Goal: Check status: Check status

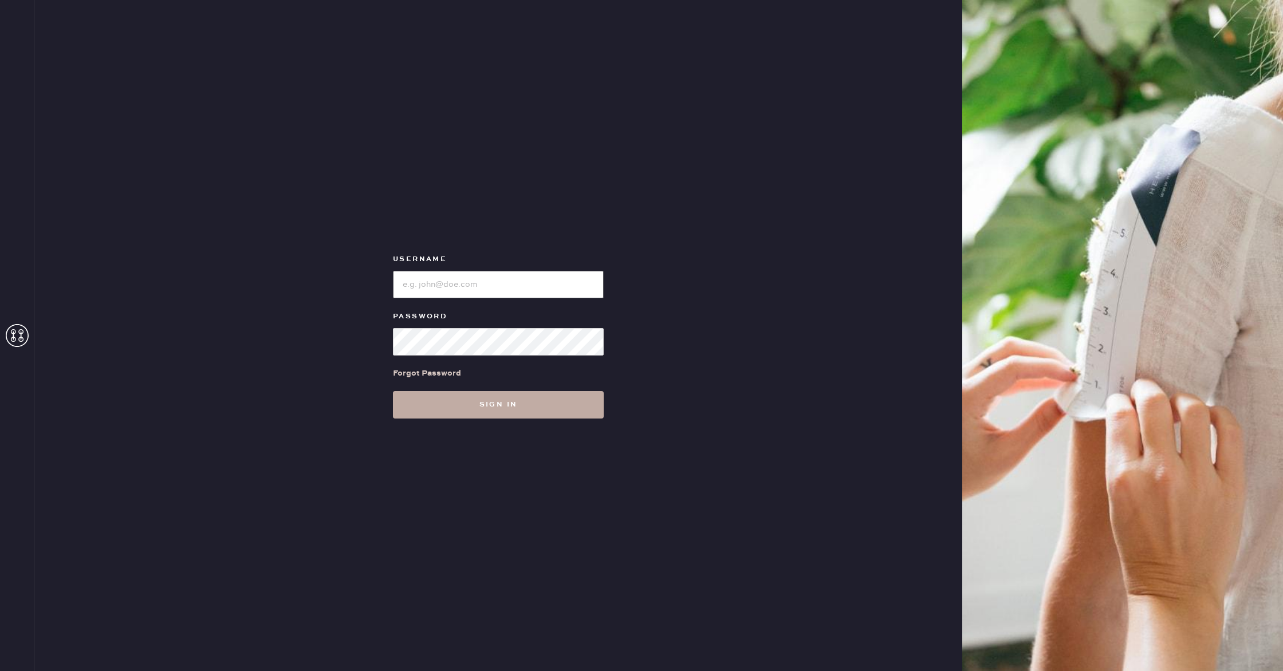
type input "reformationwilliamsburg"
click at [551, 412] on button "Sign in" at bounding box center [498, 404] width 211 height 27
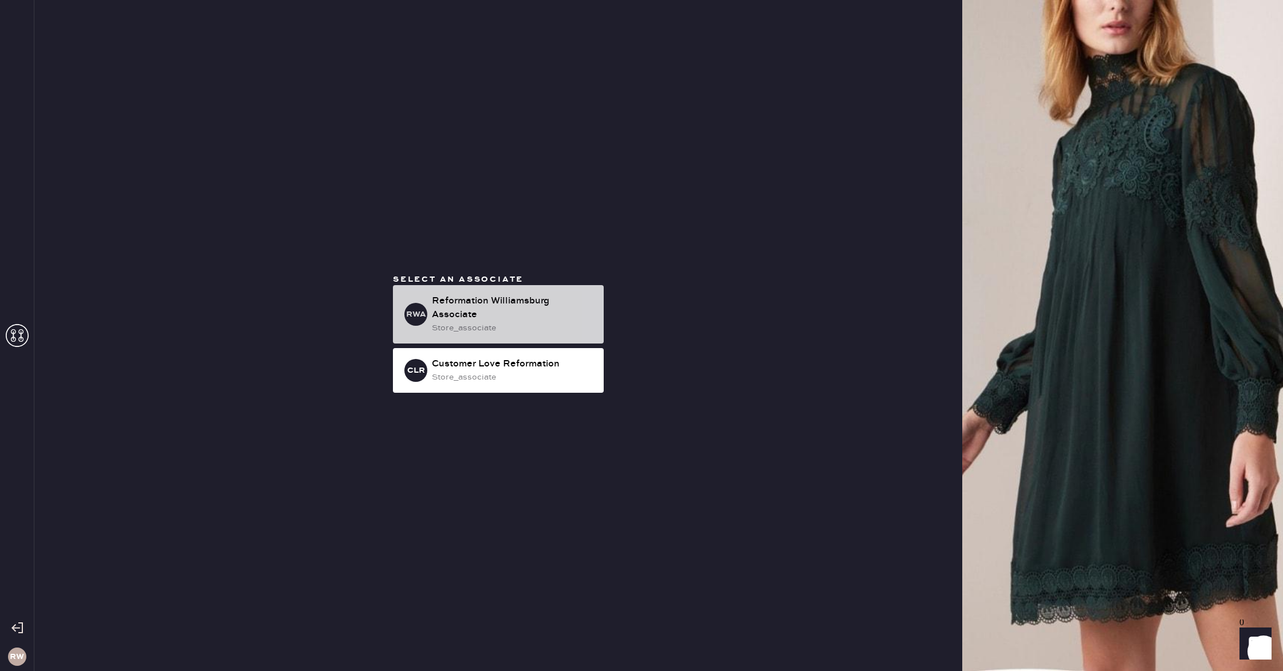
click at [512, 299] on div "Reformation Williamsburg Associate" at bounding box center [513, 307] width 163 height 27
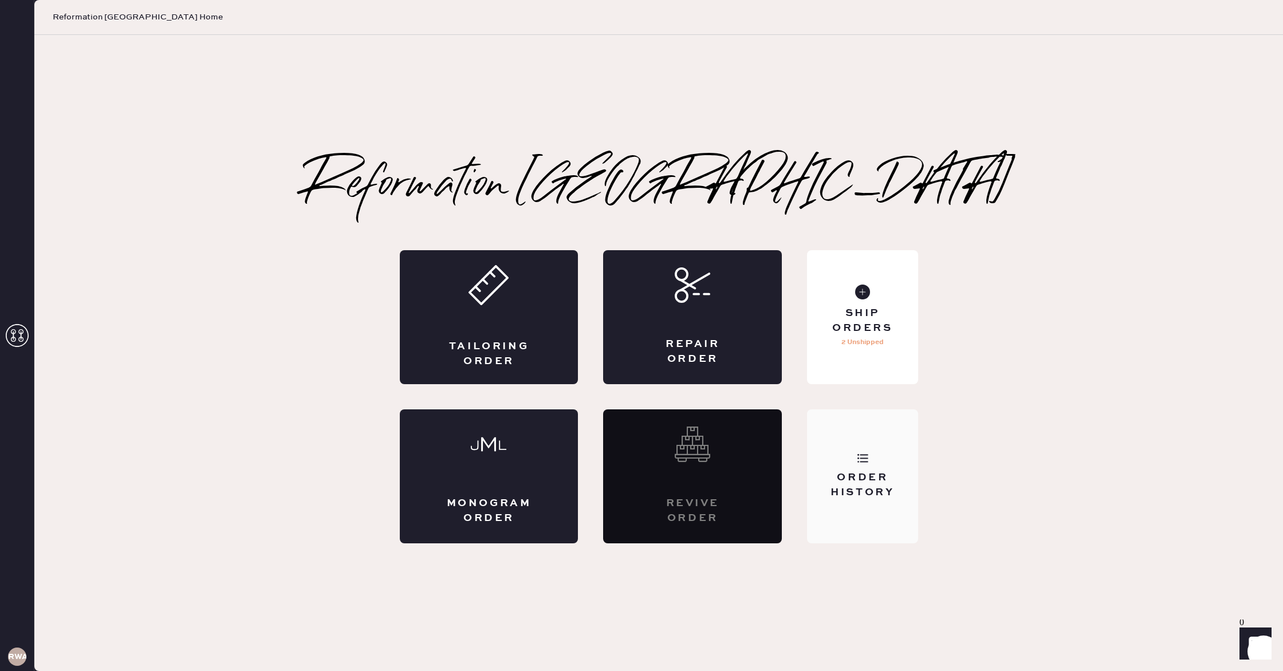
click at [887, 510] on div "Order History" at bounding box center [862, 476] width 111 height 134
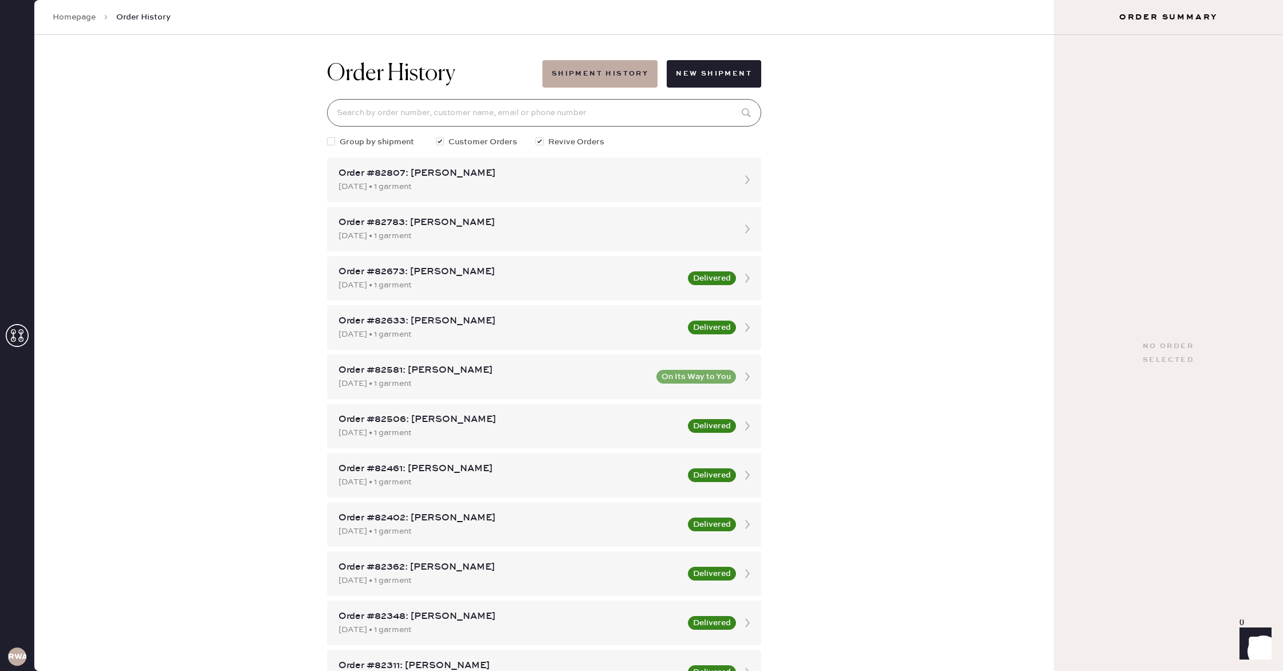
click at [582, 119] on input at bounding box center [544, 112] width 434 height 27
click at [624, 76] on button "Shipment History" at bounding box center [599, 73] width 115 height 27
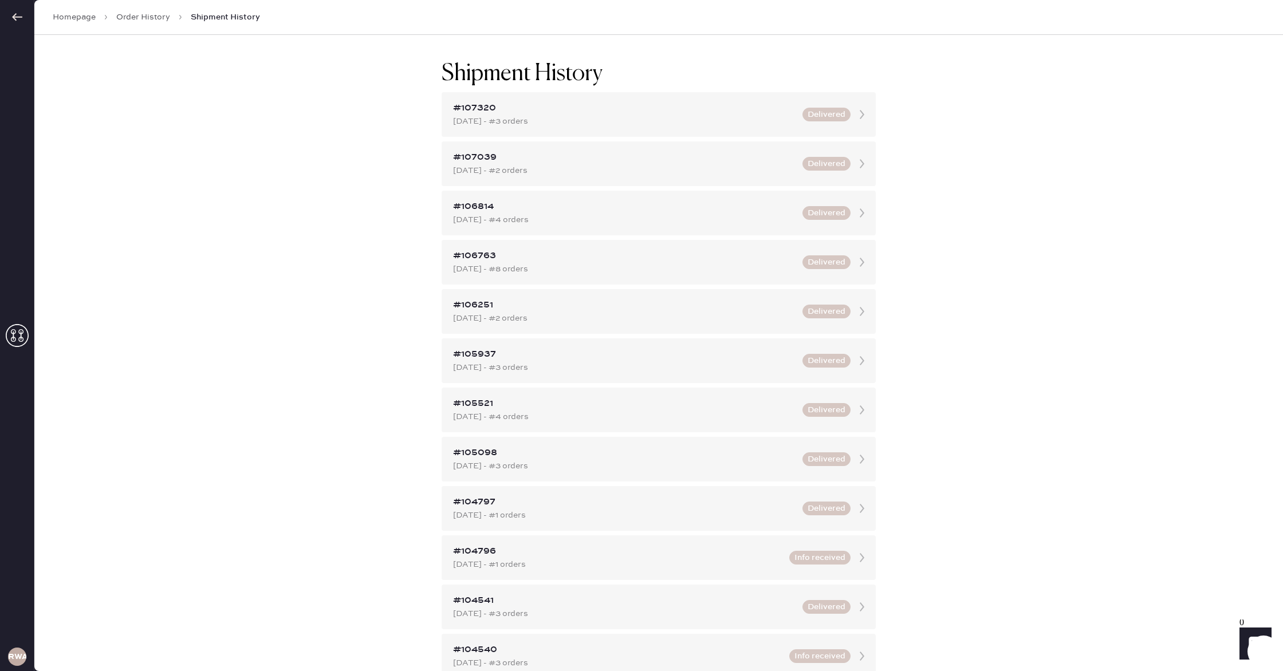
click at [137, 23] on div "Homepage Order History Shipment History" at bounding box center [658, 17] width 1248 height 35
click at [121, 15] on link "Order History" at bounding box center [143, 16] width 54 height 11
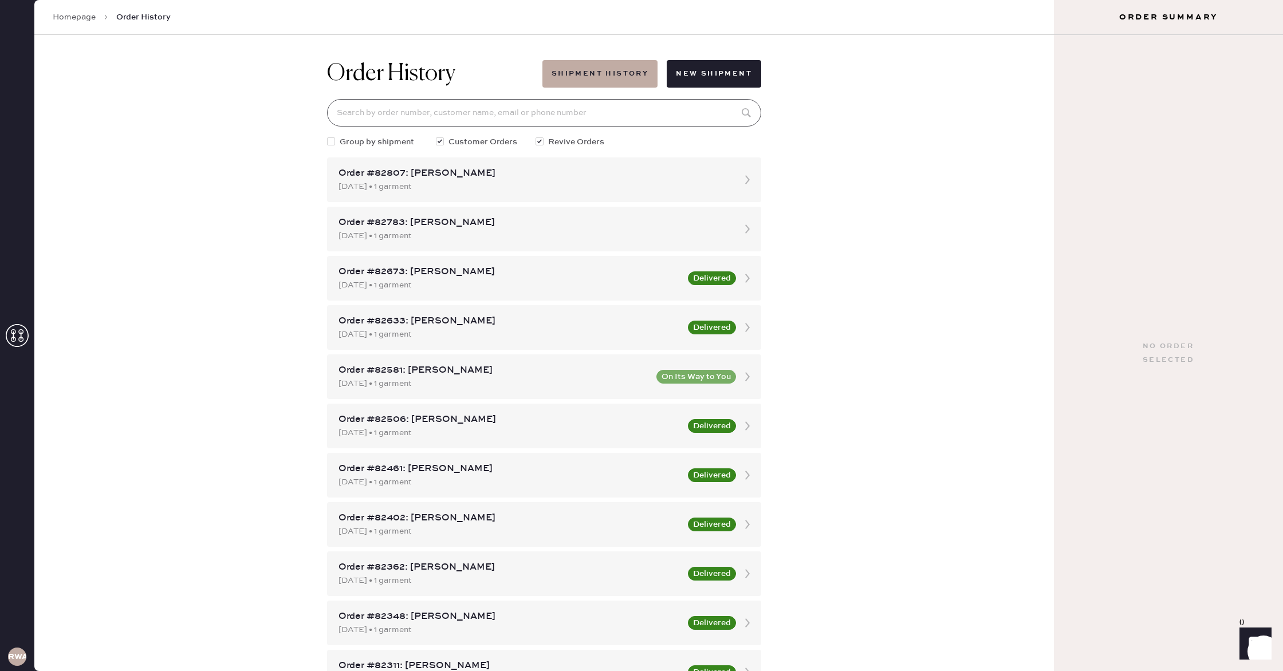
click at [441, 102] on input at bounding box center [544, 112] width 434 height 27
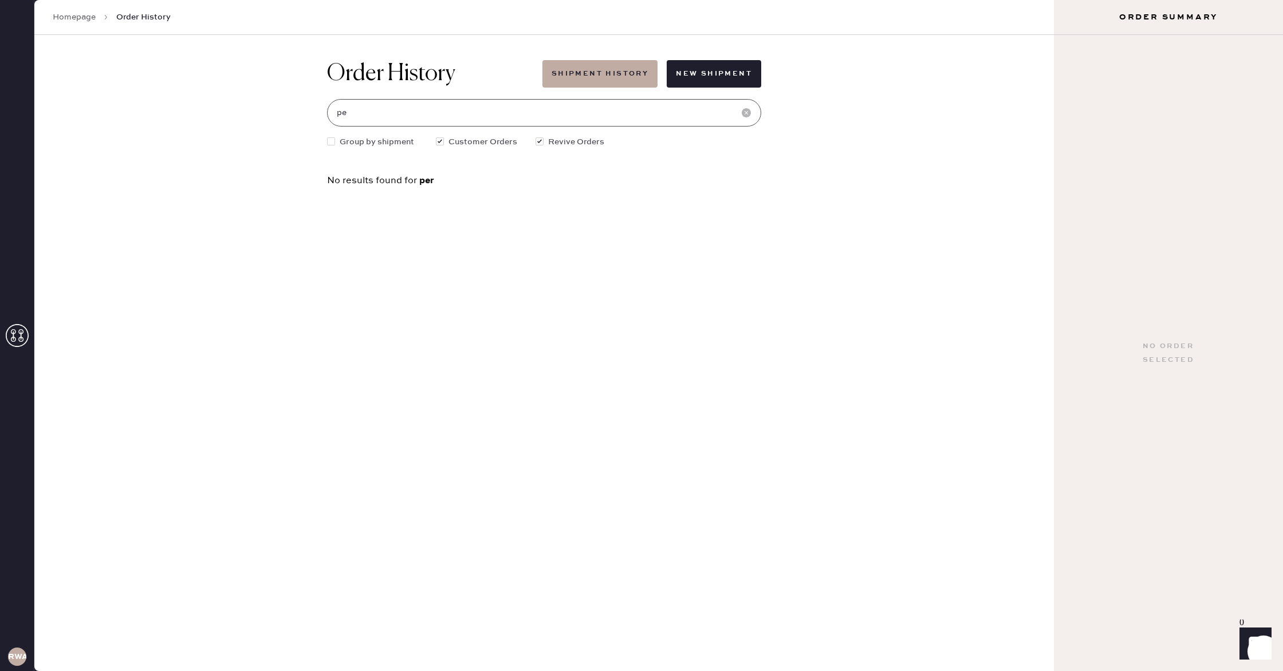
type input "p"
